Goal: Information Seeking & Learning: Learn about a topic

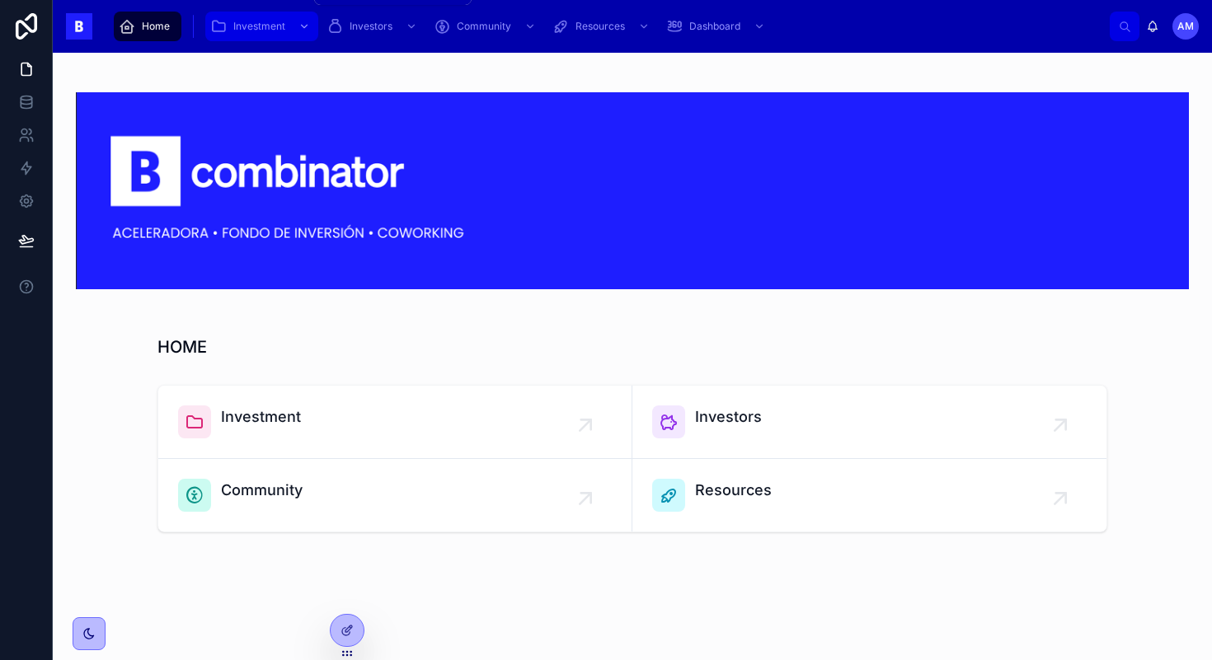
click at [257, 24] on span "Investment" at bounding box center [259, 26] width 52 height 13
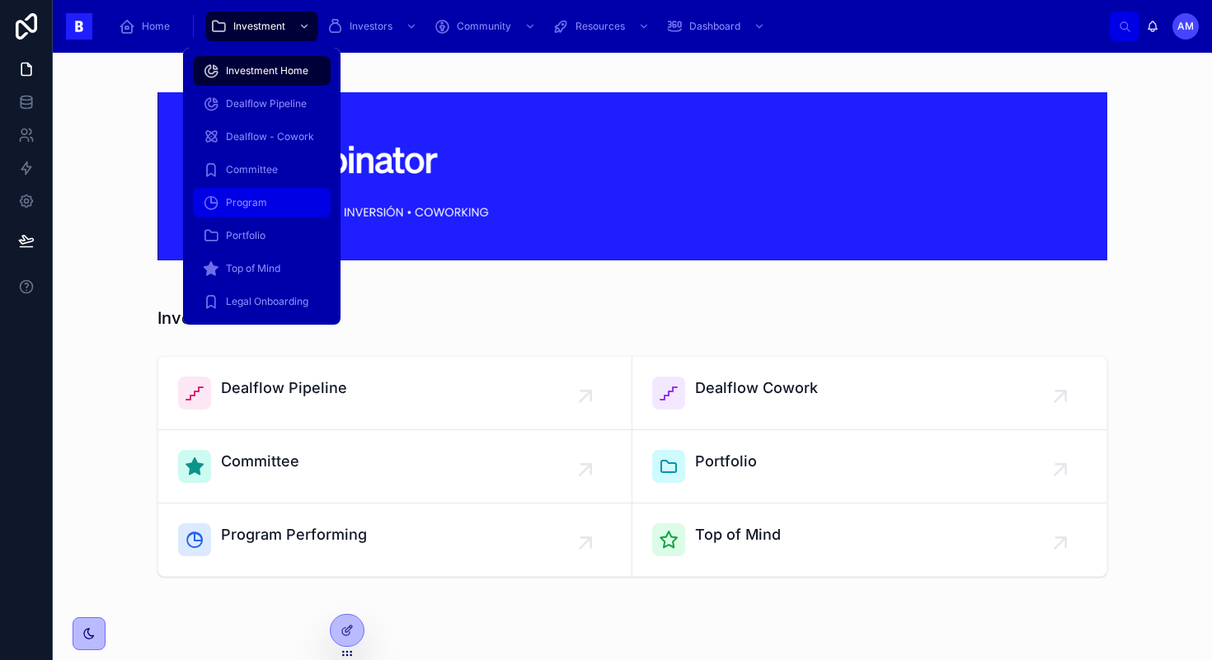
click at [238, 208] on span "Program" at bounding box center [246, 202] width 41 height 13
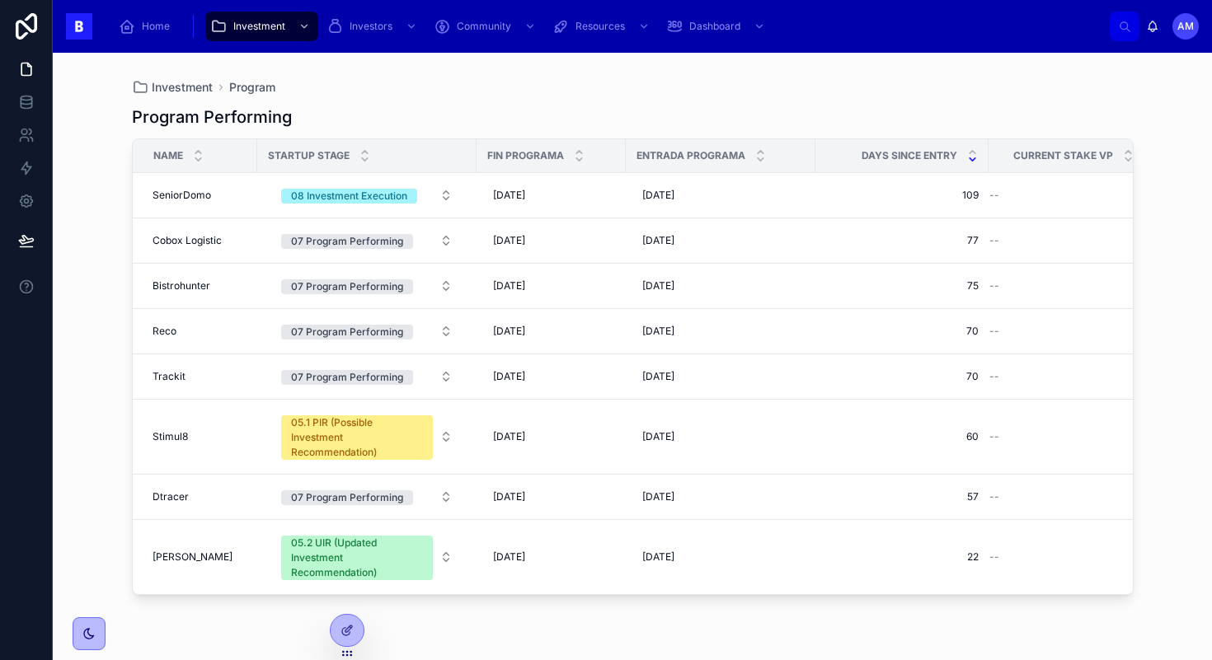
click at [393, 110] on div "Program Performing" at bounding box center [633, 117] width 1002 height 23
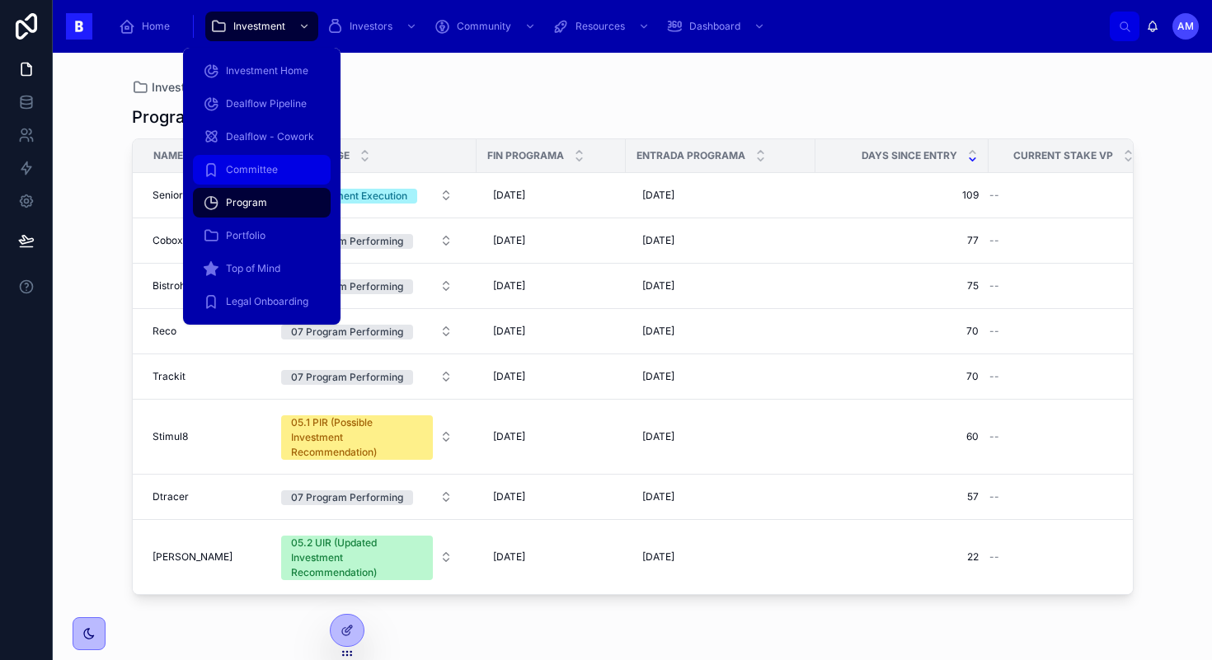
click at [254, 171] on span "Committee" at bounding box center [252, 169] width 52 height 13
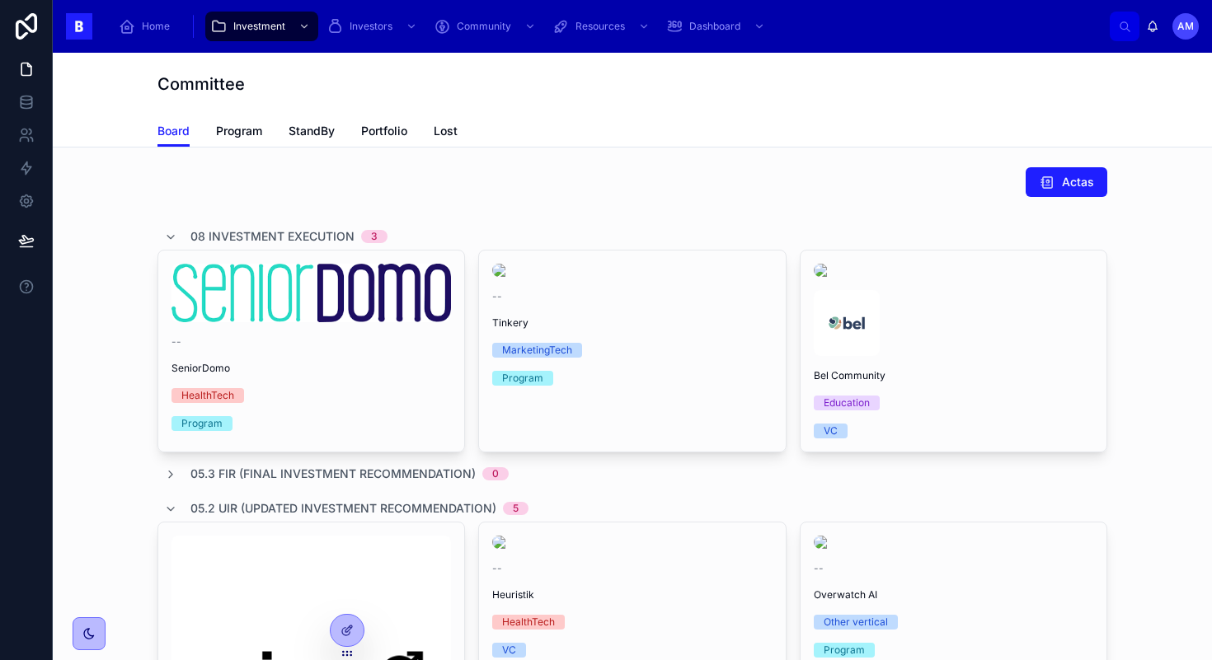
click at [473, 129] on div "Board Program StandBy Portfolio Lost" at bounding box center [632, 130] width 950 height 31
click at [447, 129] on span "Lost" at bounding box center [446, 131] width 24 height 16
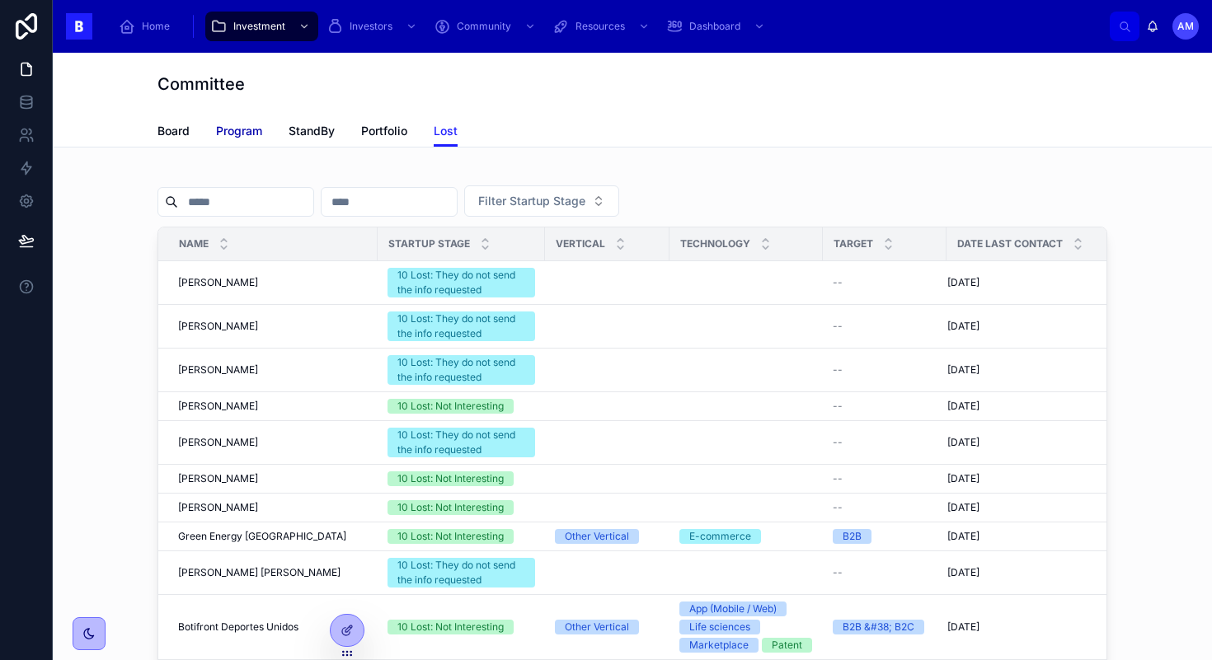
click at [241, 140] on link "Program" at bounding box center [239, 132] width 46 height 33
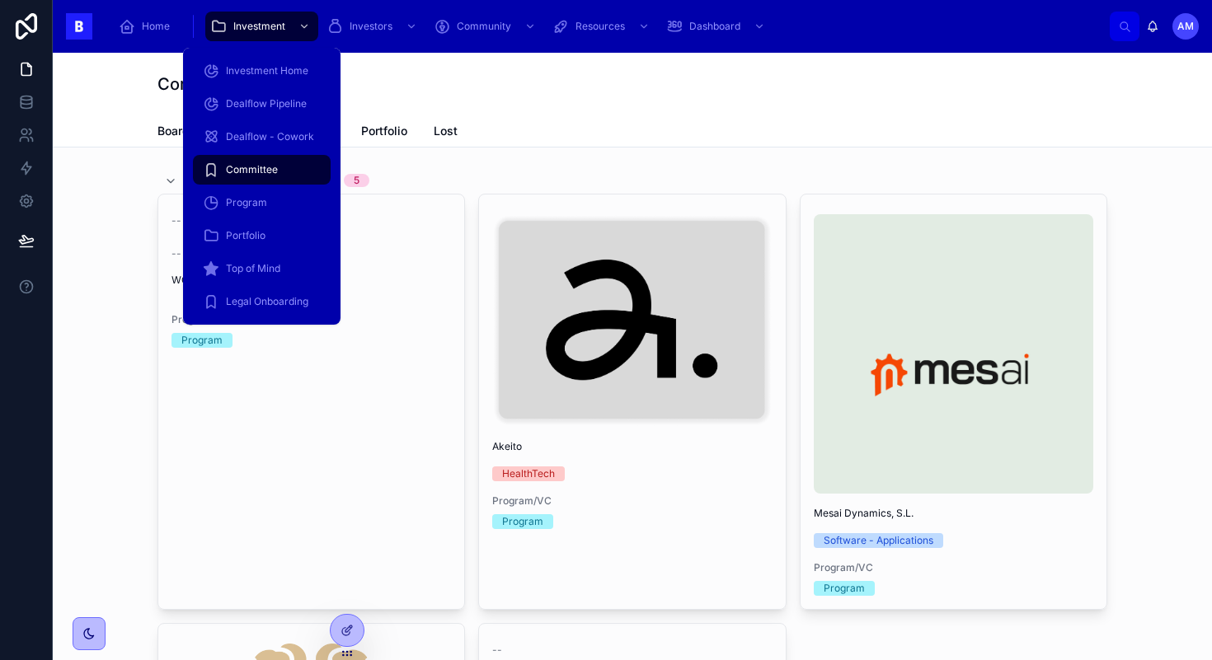
click at [254, 120] on div "Dealflow - Cowork" at bounding box center [261, 136] width 157 height 33
click at [277, 96] on div "Dealflow Pipeline" at bounding box center [262, 104] width 118 height 26
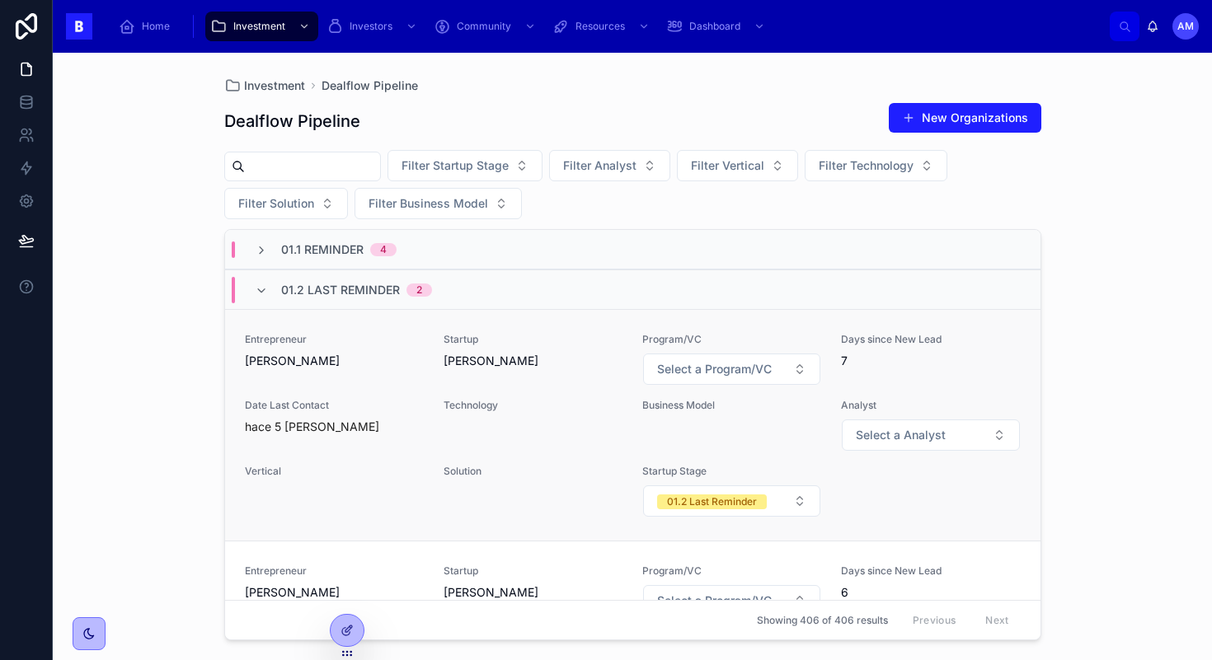
scroll to position [26, 0]
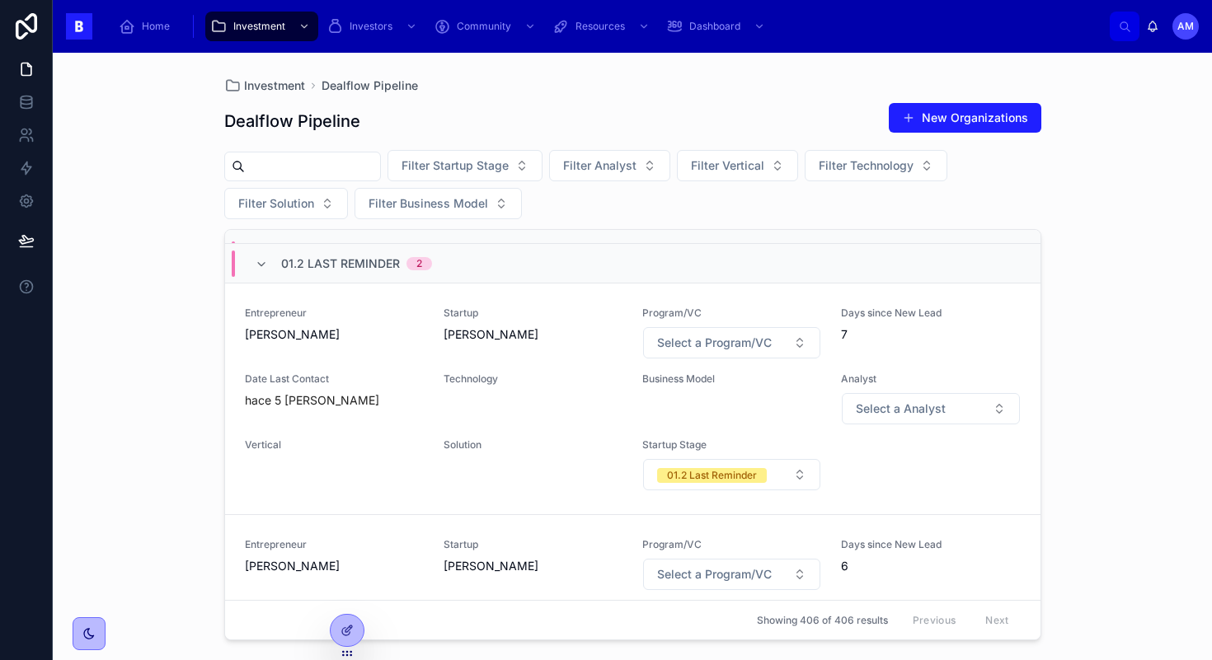
click at [294, 263] on span "01.2 Last Reminder" at bounding box center [340, 264] width 119 height 16
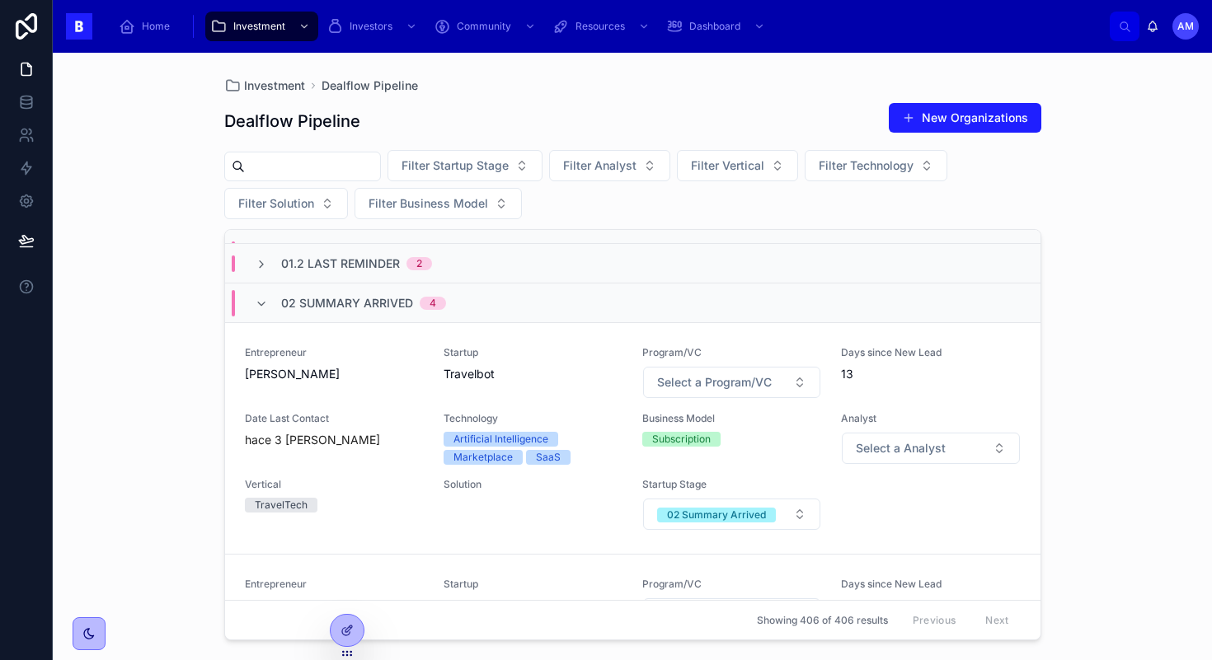
scroll to position [2617, 0]
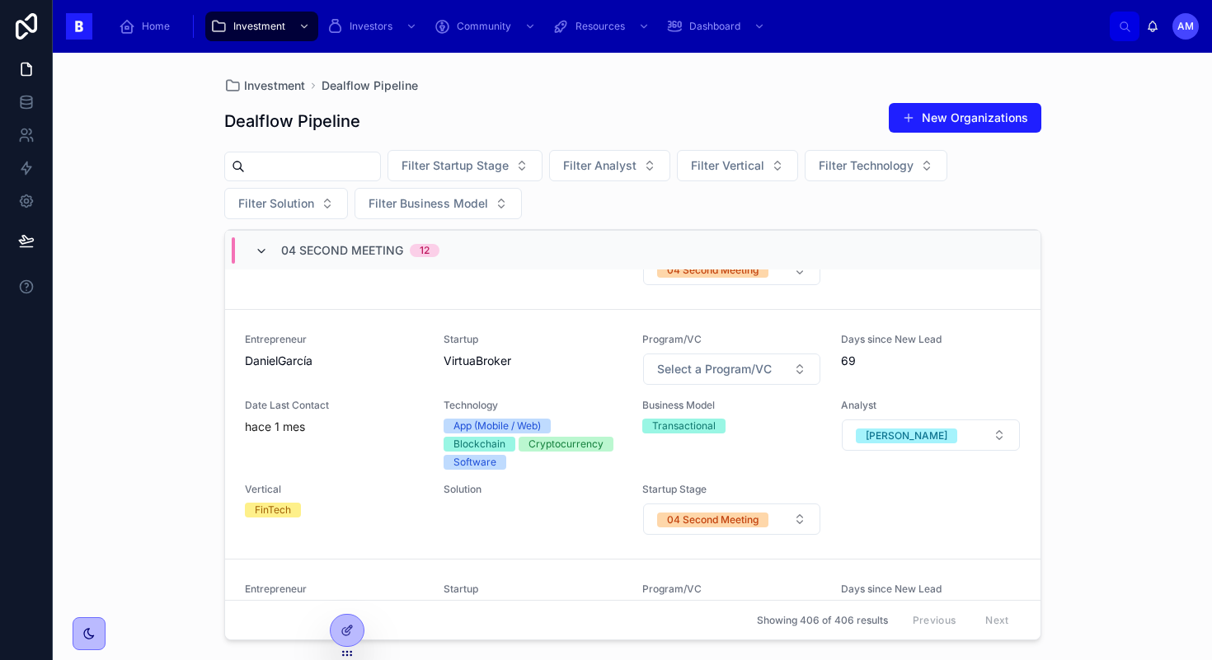
click at [263, 251] on icon at bounding box center [261, 251] width 13 height 13
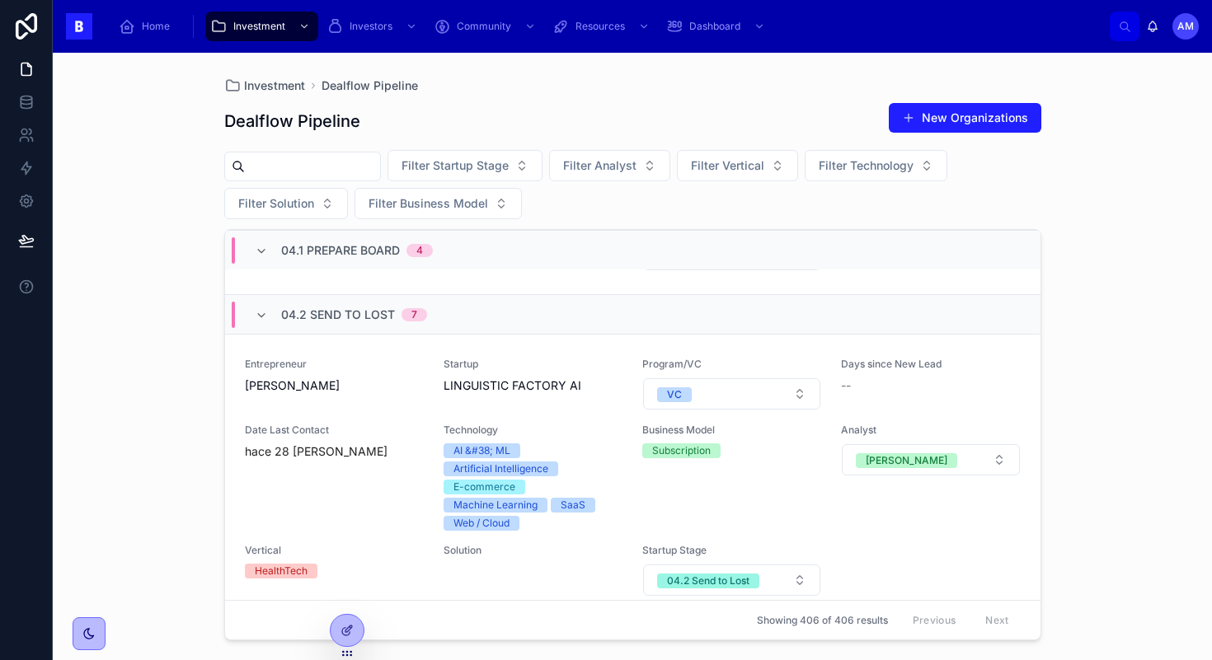
scroll to position [7632, 0]
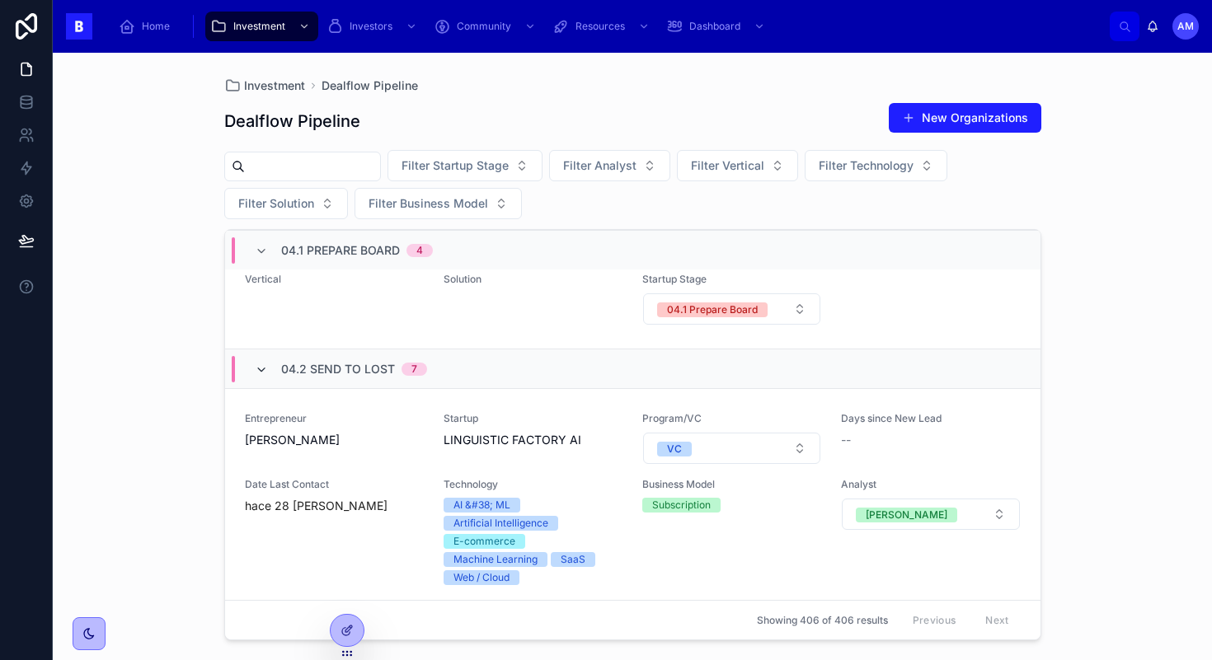
click at [259, 364] on icon at bounding box center [261, 370] width 13 height 13
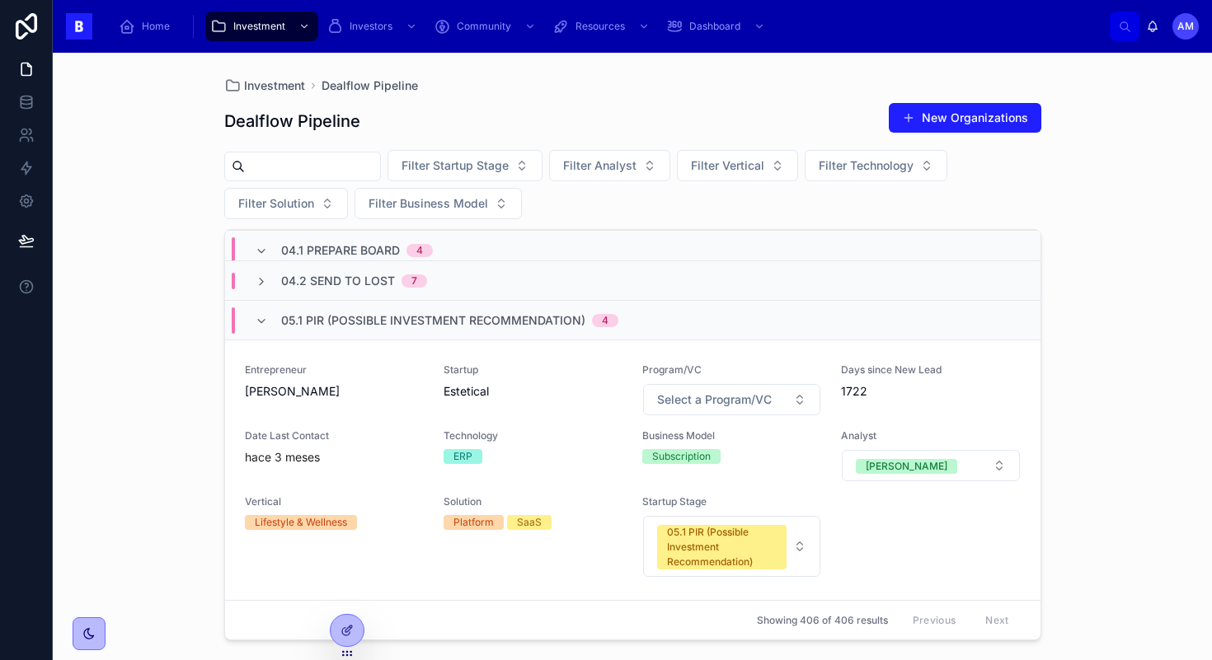
scroll to position [7725, 0]
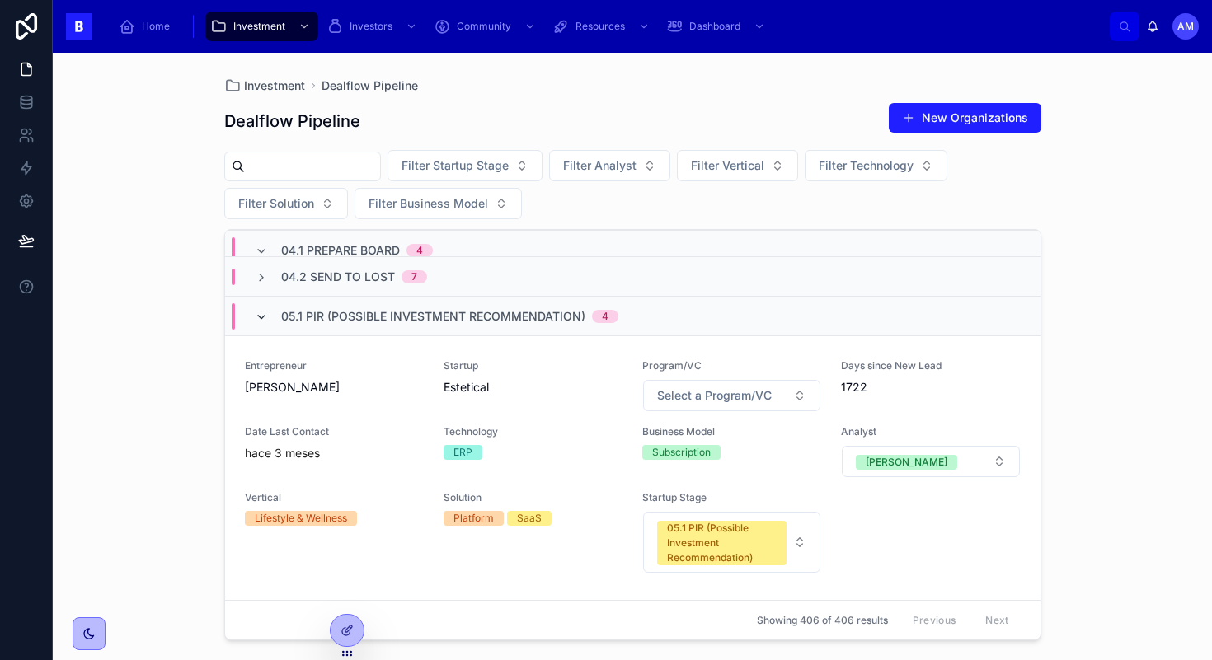
click at [259, 311] on icon at bounding box center [261, 317] width 13 height 13
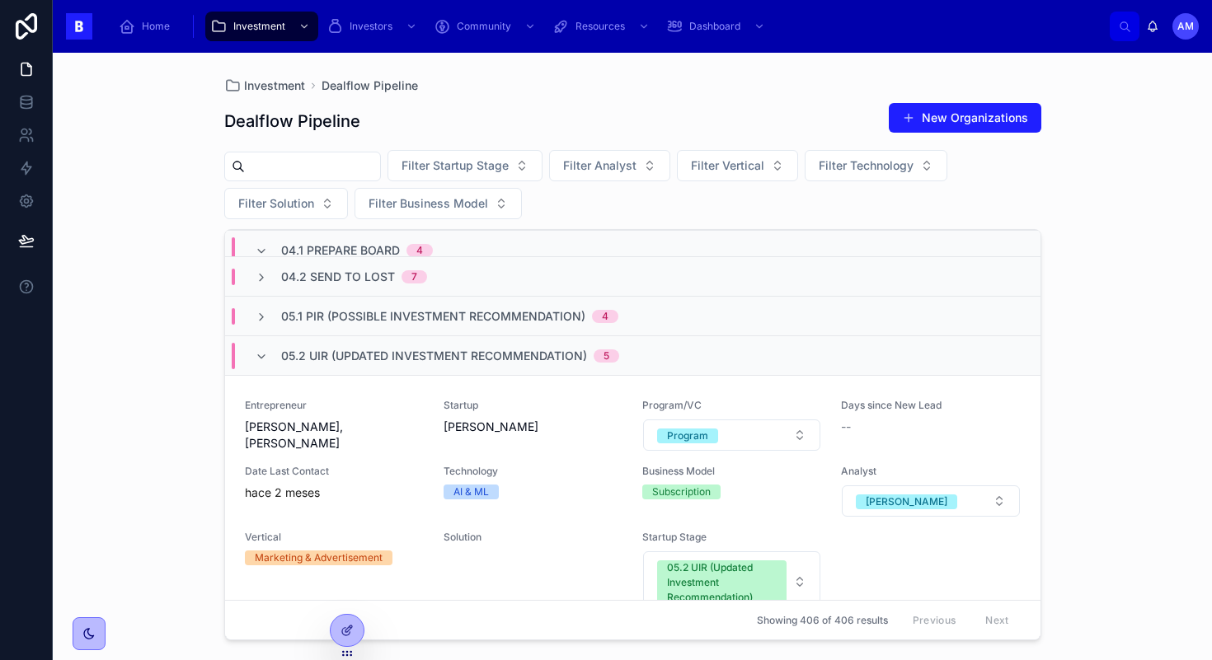
scroll to position [9465, 0]
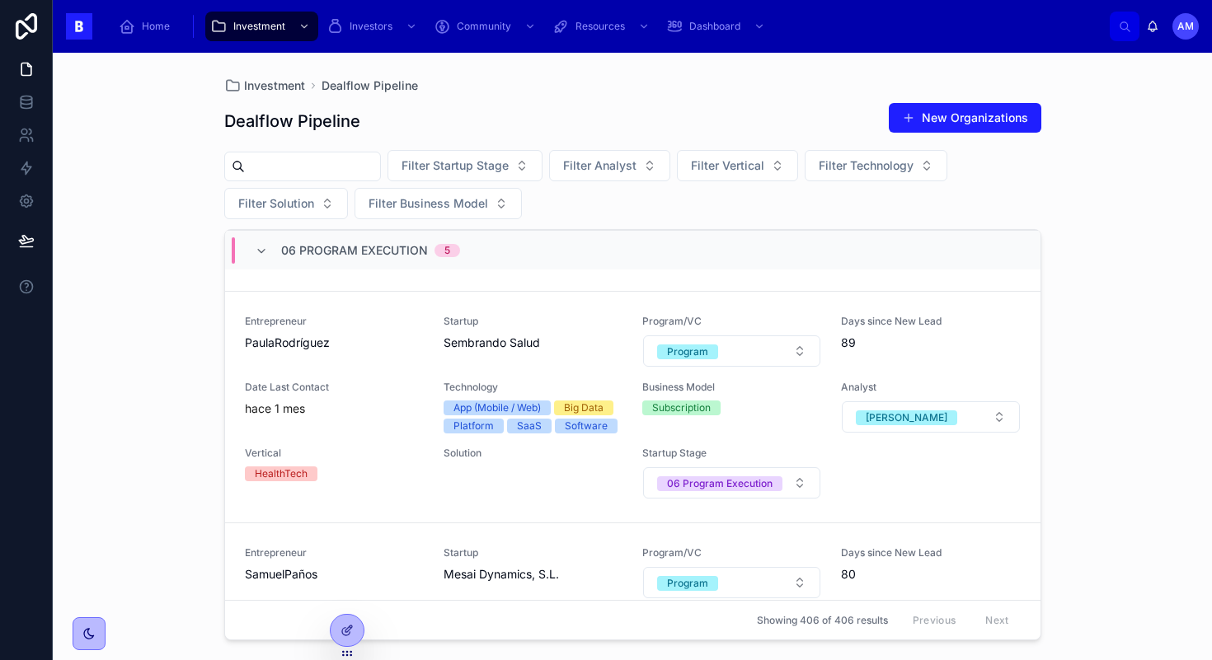
click at [263, 249] on icon at bounding box center [261, 251] width 13 height 13
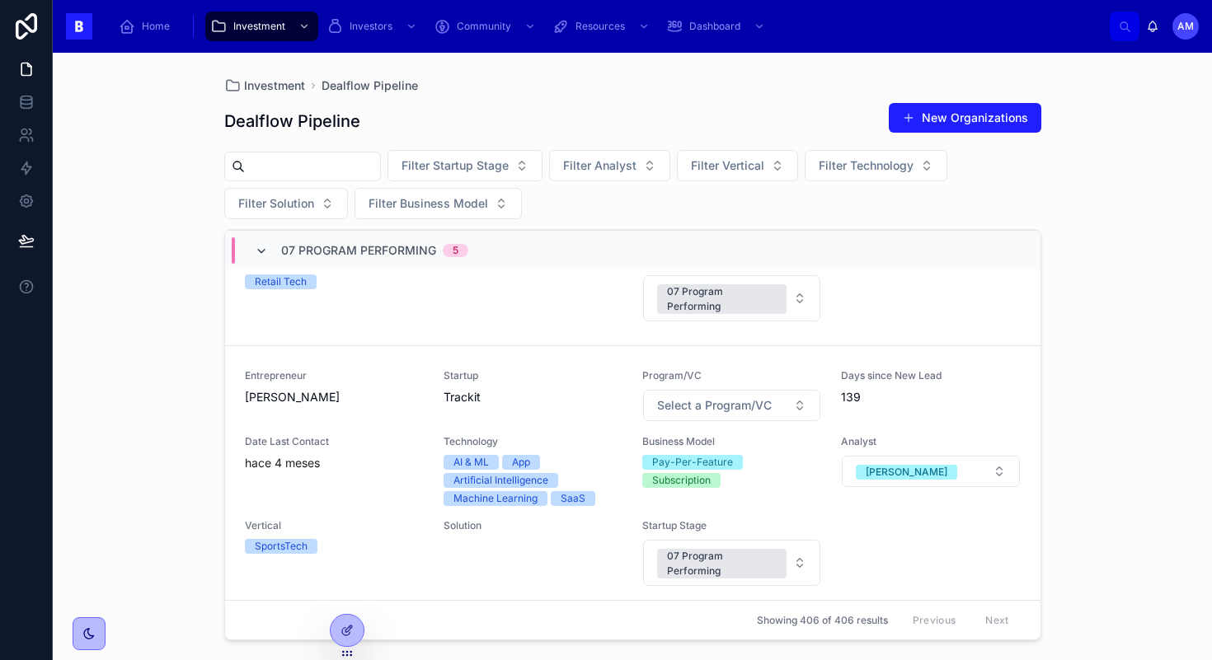
click at [260, 247] on icon at bounding box center [261, 251] width 13 height 13
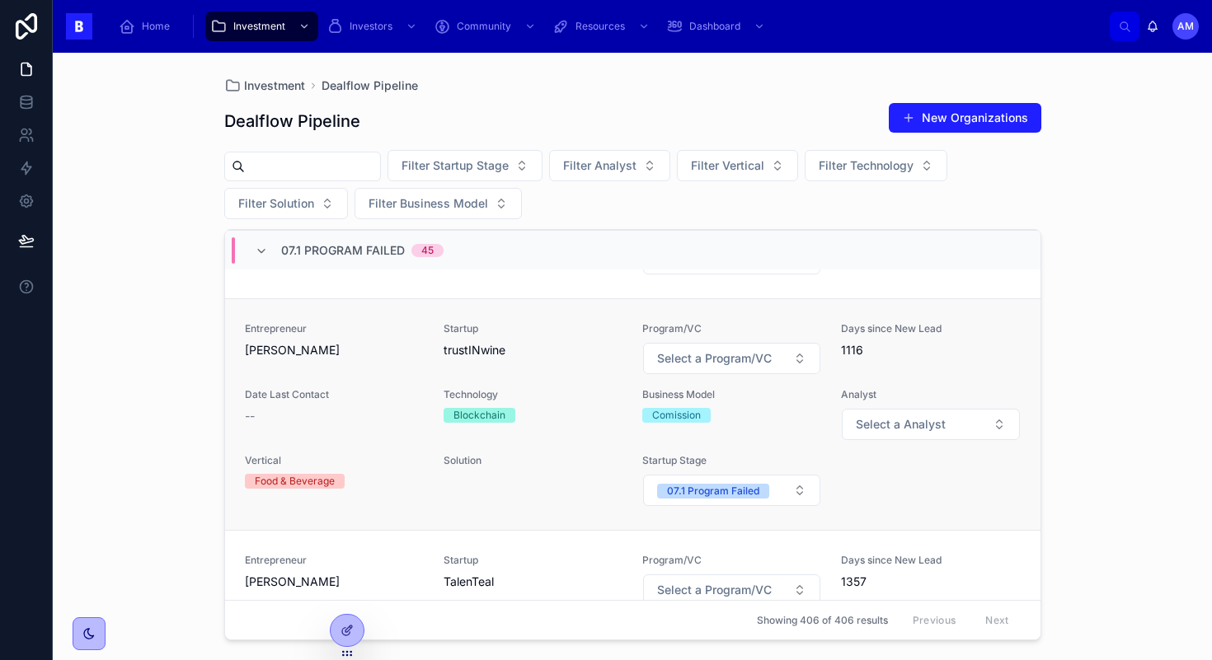
scroll to position [9560, 0]
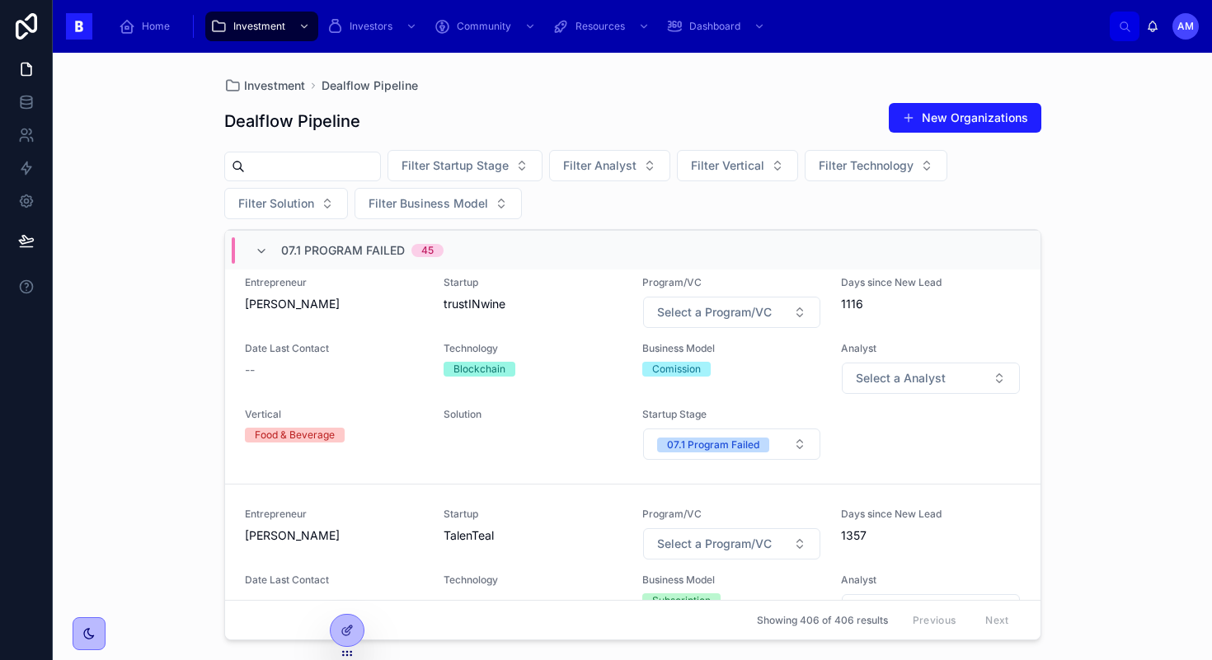
click at [325, 157] on input "text" at bounding box center [312, 166] width 135 height 23
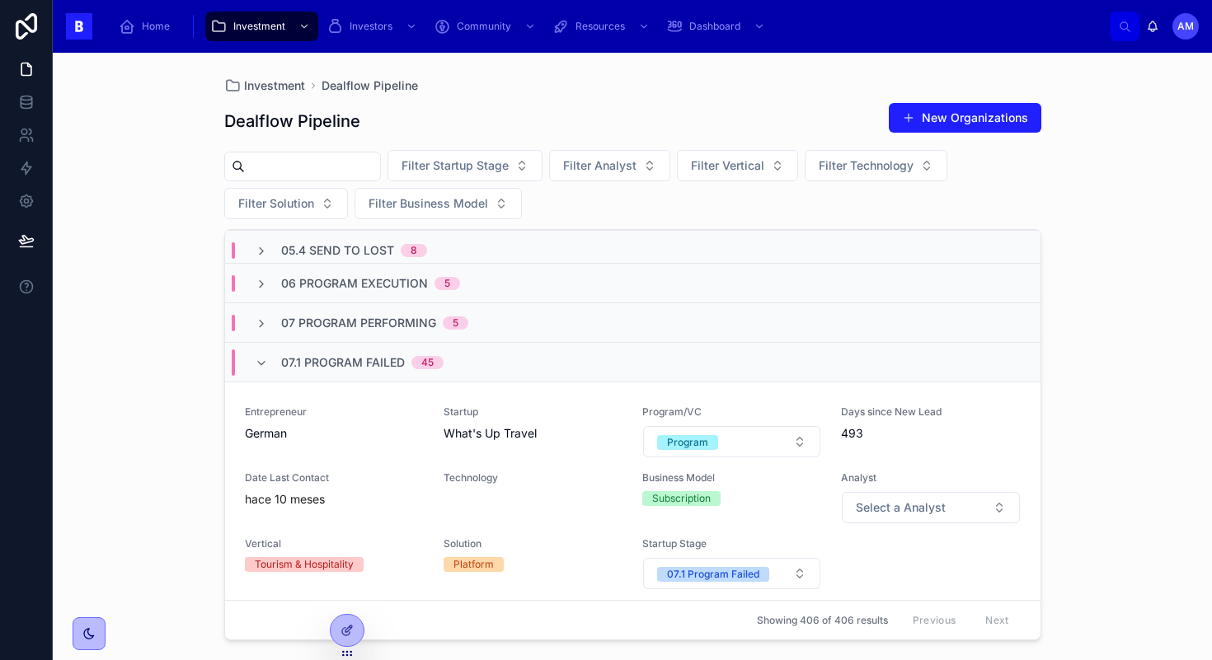
scroll to position [11762, 0]
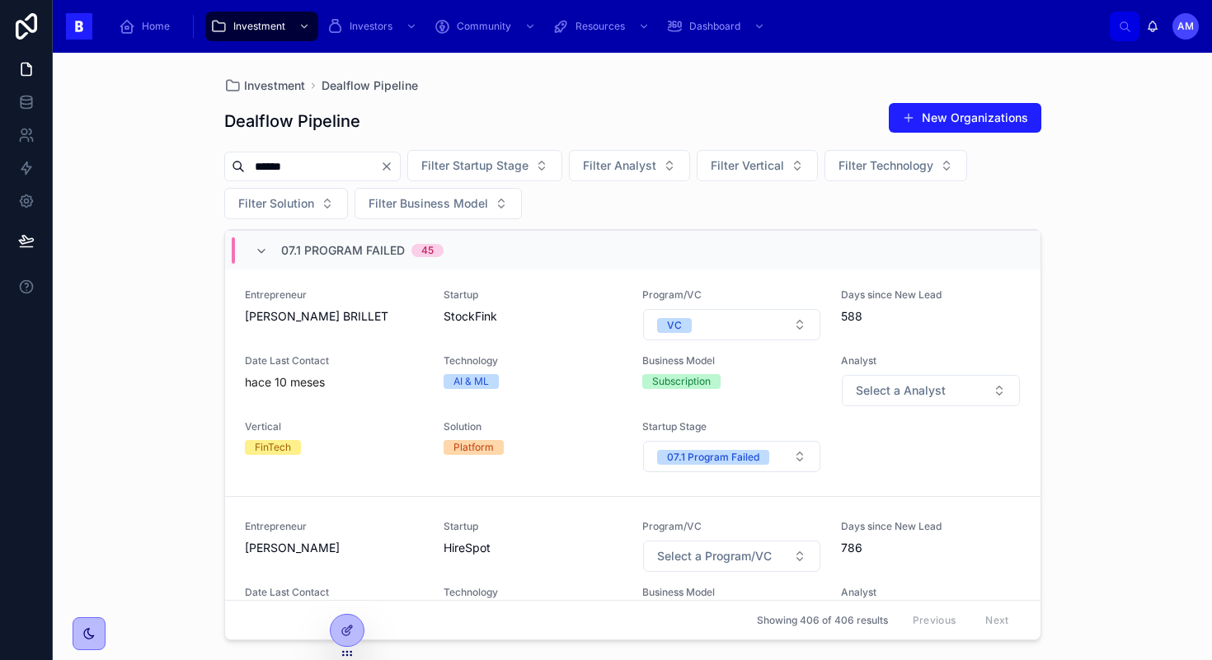
type input "******"
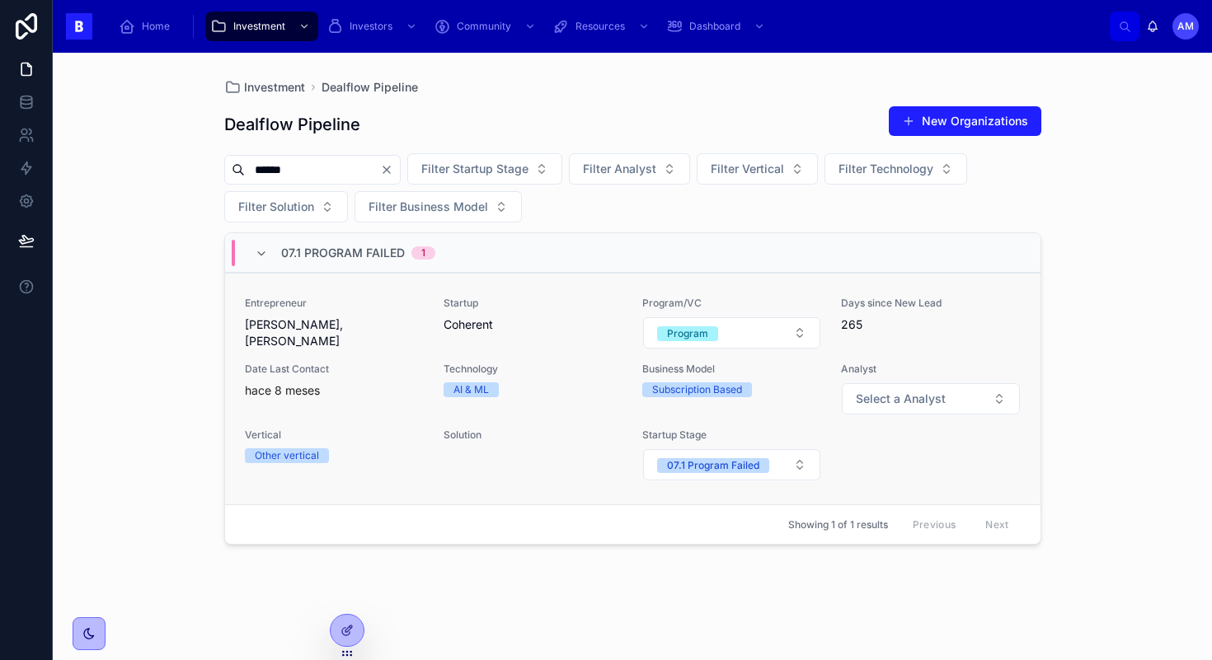
click at [300, 276] on link "Entrepreneur [PERSON_NAME], [PERSON_NAME] Startup Coherent Program/VC Program D…" at bounding box center [632, 389] width 815 height 232
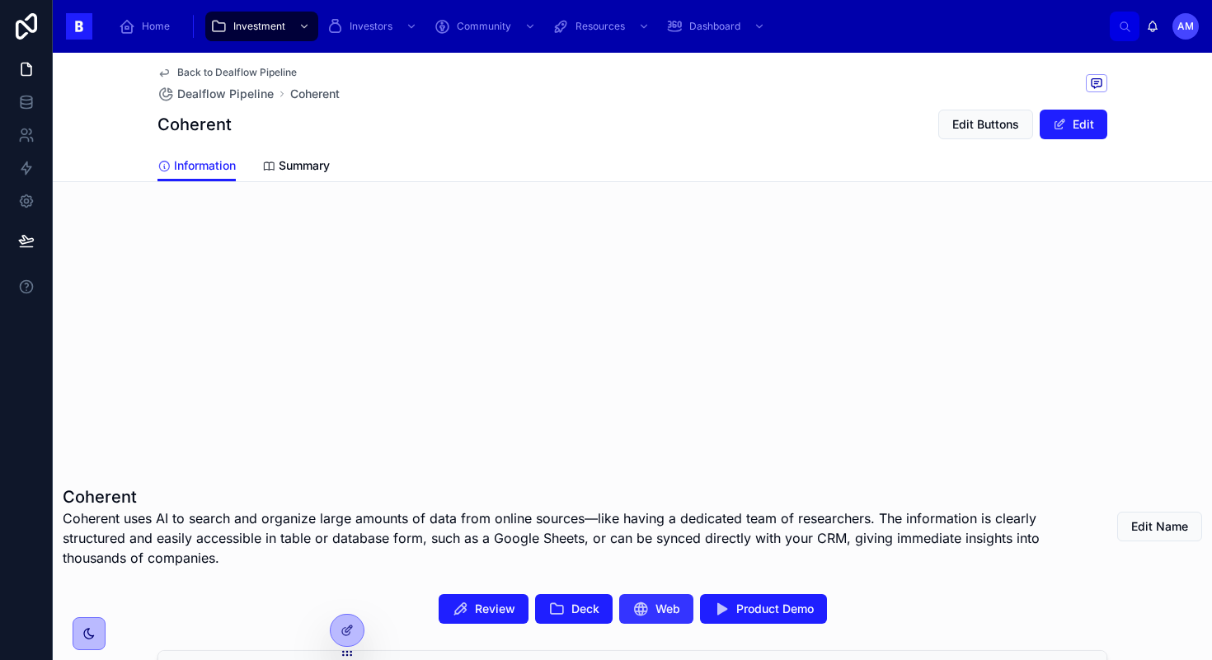
scroll to position [99, 0]
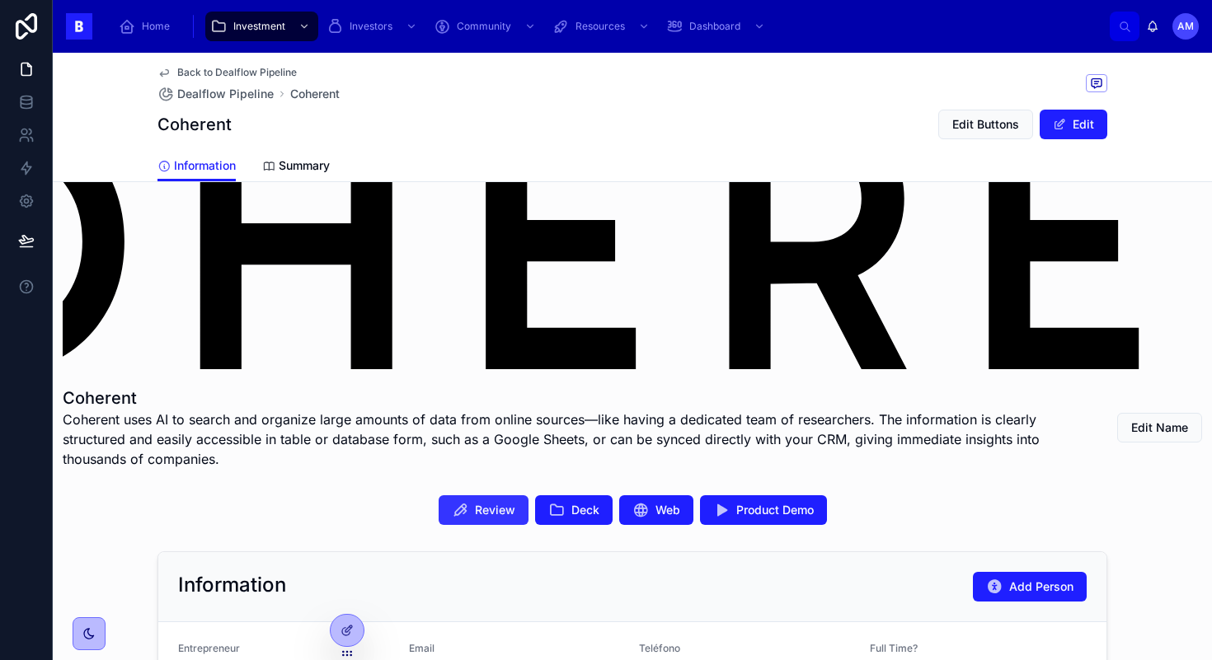
click at [511, 518] on span "Review" at bounding box center [495, 510] width 40 height 16
